Goal: Task Accomplishment & Management: Use online tool/utility

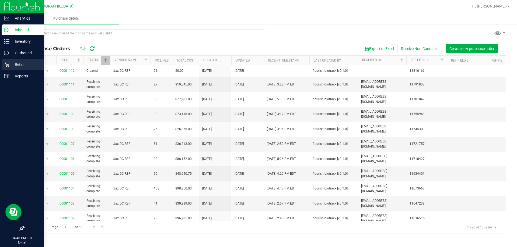
click at [20, 64] on p "Retail" at bounding box center [25, 64] width 32 height 6
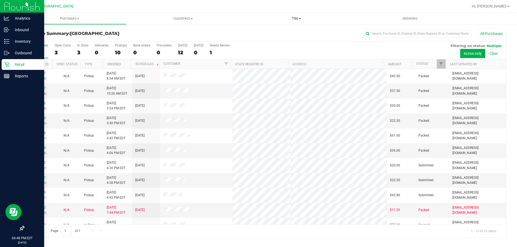
click at [298, 18] on span "Tills" at bounding box center [296, 18] width 113 height 5
click at [259, 32] on span "Manage tills" at bounding box center [257, 32] width 36 height 5
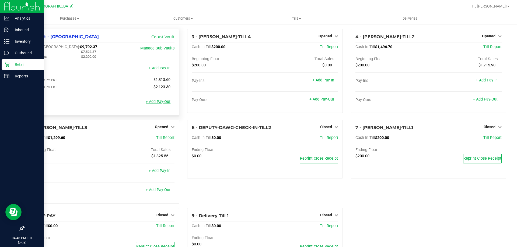
click at [166, 103] on link "+ Add Pay-Out" at bounding box center [158, 102] width 25 height 5
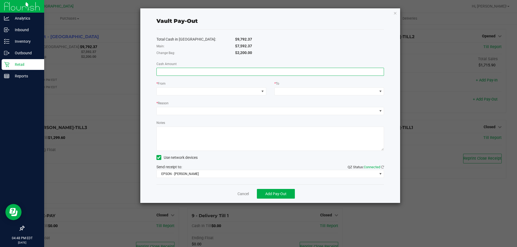
click at [186, 73] on input at bounding box center [270, 72] width 227 height 8
type input "$7,592.37"
click at [266, 91] on span at bounding box center [262, 92] width 7 height 8
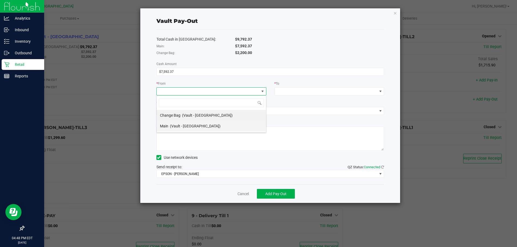
click at [193, 125] on span "(Vault - [GEOGRAPHIC_DATA])" at bounding box center [195, 126] width 51 height 4
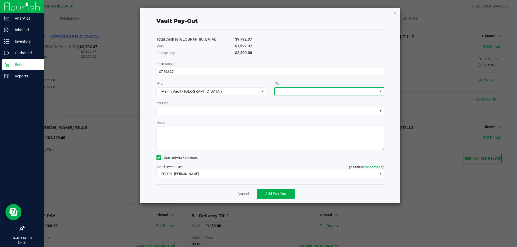
click at [289, 93] on span at bounding box center [325, 92] width 103 height 8
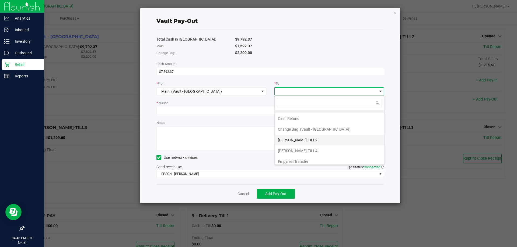
scroll to position [11, 0]
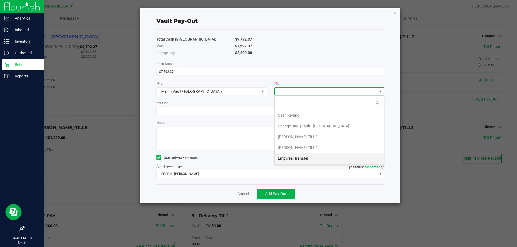
click at [292, 159] on span "Empyreal Transfer" at bounding box center [293, 158] width 30 height 4
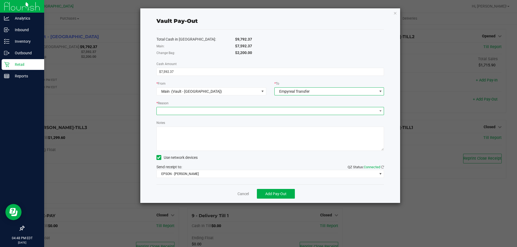
click at [264, 108] on span at bounding box center [267, 111] width 220 height 8
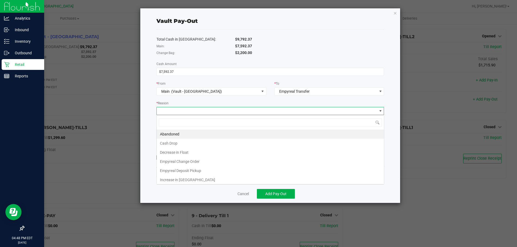
scroll to position [8, 227]
click at [178, 172] on li "Empyreal Deposit Pickup" at bounding box center [270, 170] width 227 height 9
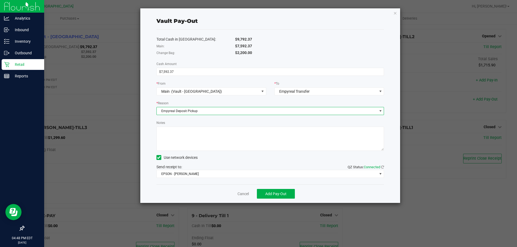
click at [170, 139] on textarea "Notes" at bounding box center [270, 139] width 228 height 24
type textarea "d"
type textarea "Deposit Dates: [DATE]-[DATE]"
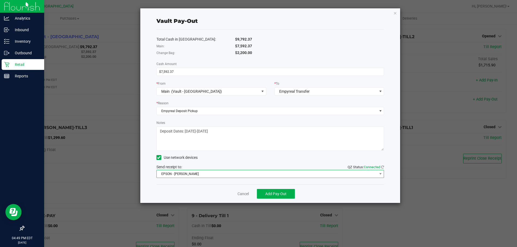
click at [206, 175] on span "EPSON - [PERSON_NAME]" at bounding box center [267, 174] width 220 height 8
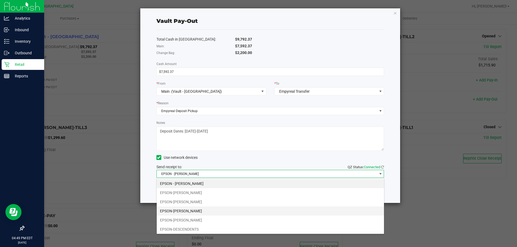
click at [199, 212] on li "EPSON-[PERSON_NAME]" at bounding box center [270, 211] width 227 height 9
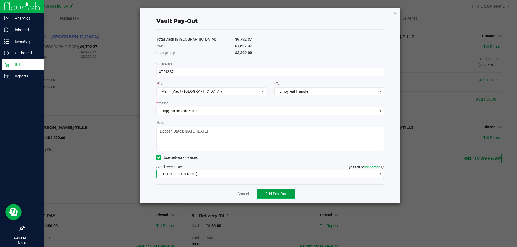
click at [277, 193] on span "Add Pay-Out" at bounding box center [275, 194] width 21 height 4
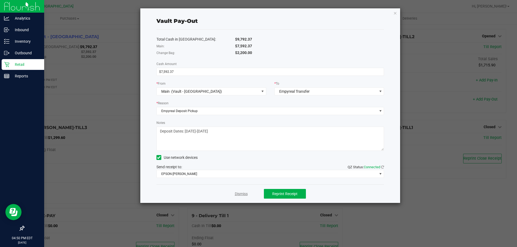
click at [243, 192] on link "Dismiss" at bounding box center [241, 194] width 13 height 6
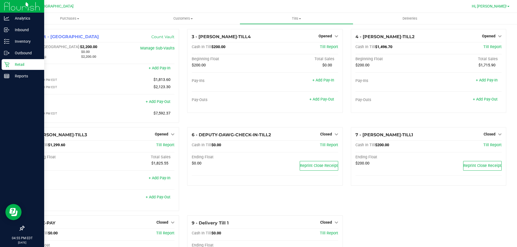
click at [502, 5] on span "Hi, [PERSON_NAME]!" at bounding box center [488, 6] width 35 height 4
